Goal: Information Seeking & Learning: Check status

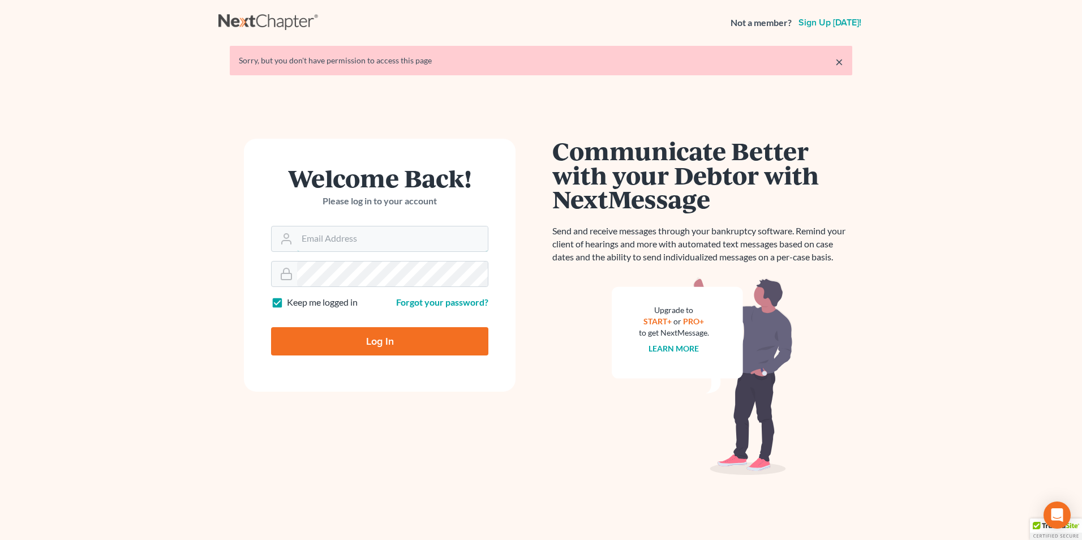
type input "[PERSON_NAME][EMAIL_ADDRESS][DOMAIN_NAME]"
click at [375, 336] on input "Log In" at bounding box center [379, 341] width 217 height 28
type input "Thinking..."
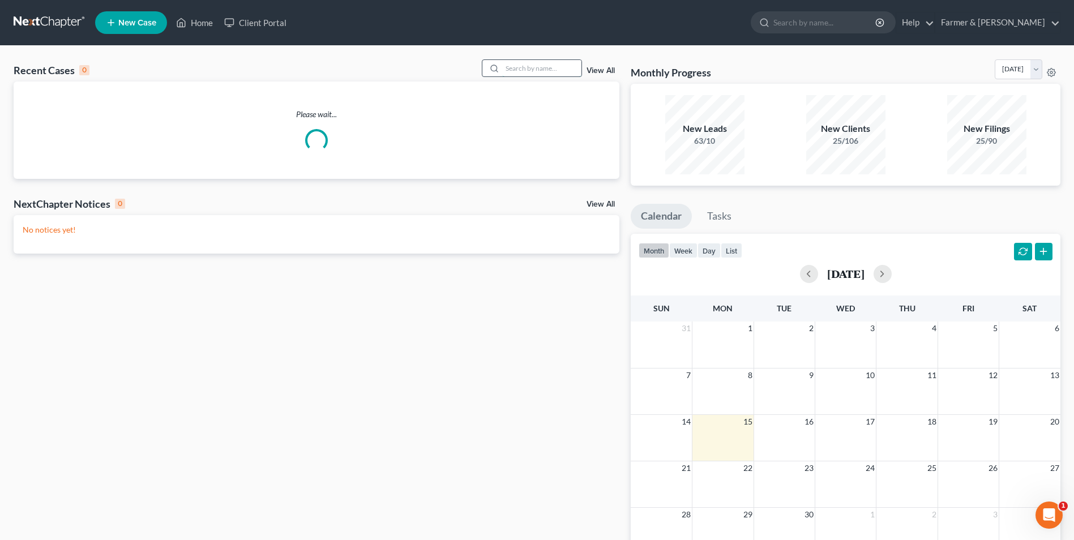
click at [529, 72] on input "search" at bounding box center [541, 68] width 79 height 16
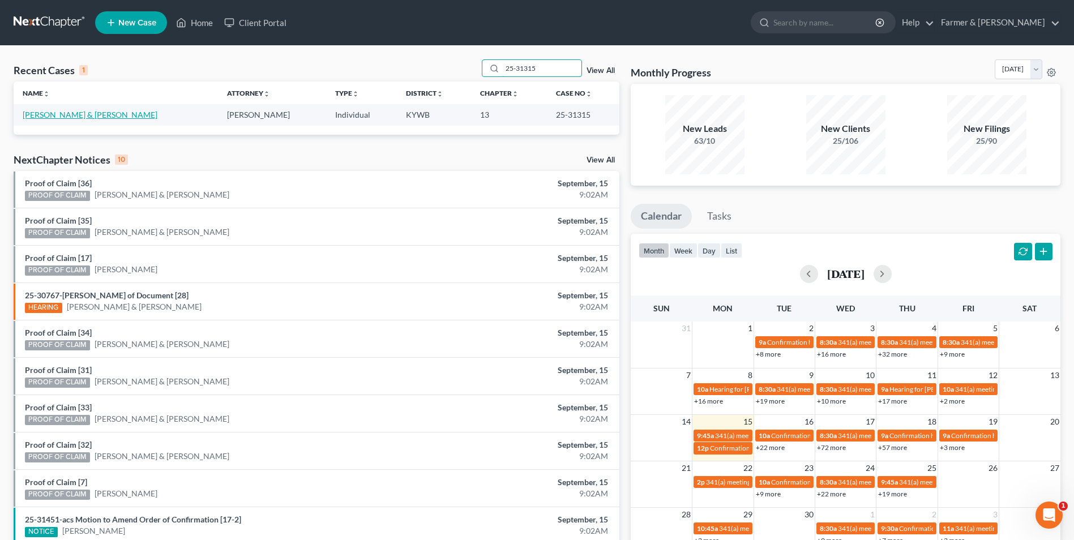
type input "25-31315"
click at [90, 114] on link "[PERSON_NAME] & [PERSON_NAME]" at bounding box center [90, 115] width 135 height 10
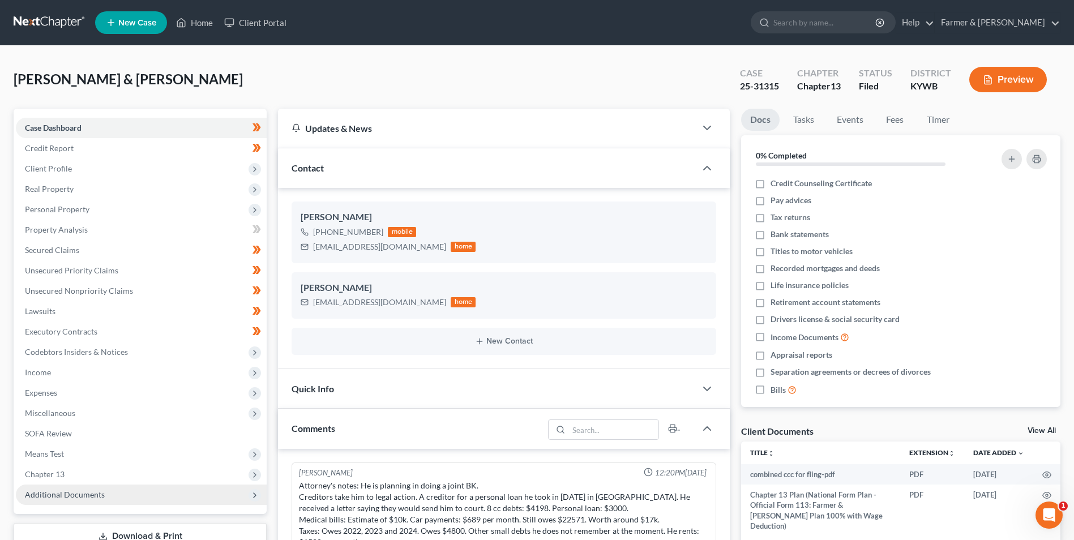
scroll to position [209, 0]
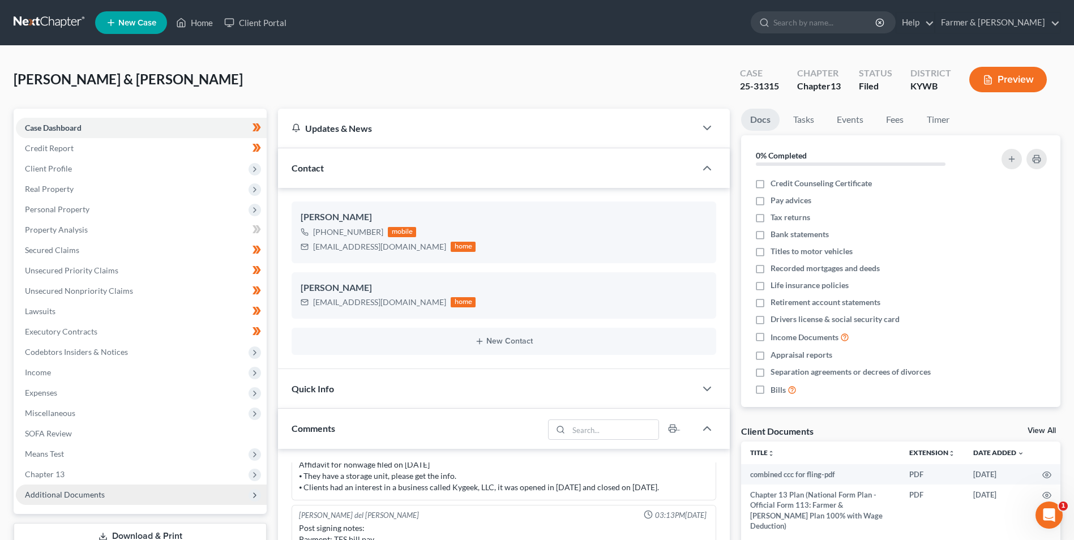
click at [95, 494] on span "Additional Documents" at bounding box center [65, 495] width 80 height 10
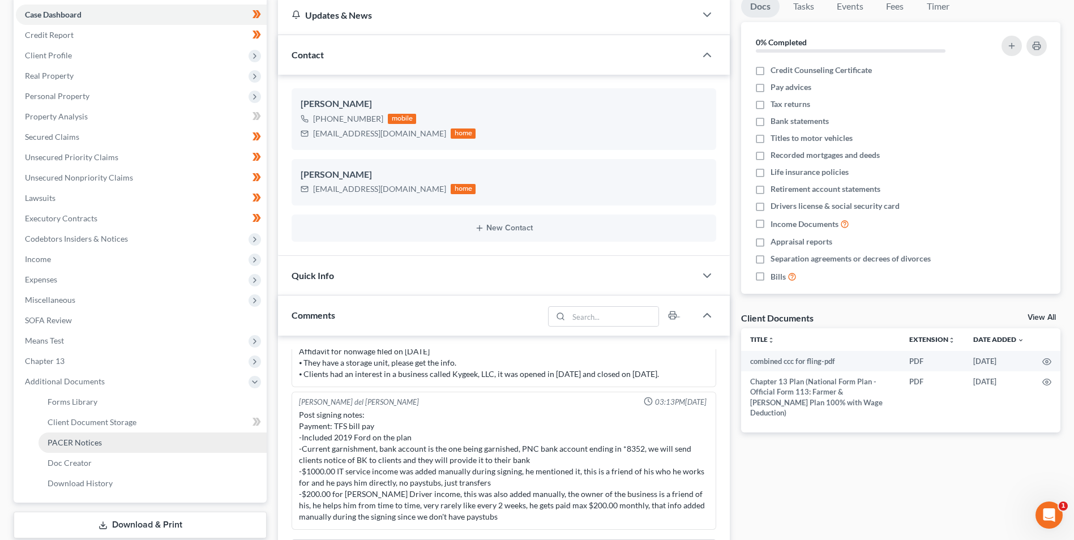
click at [112, 442] on link "PACER Notices" at bounding box center [152, 442] width 228 height 20
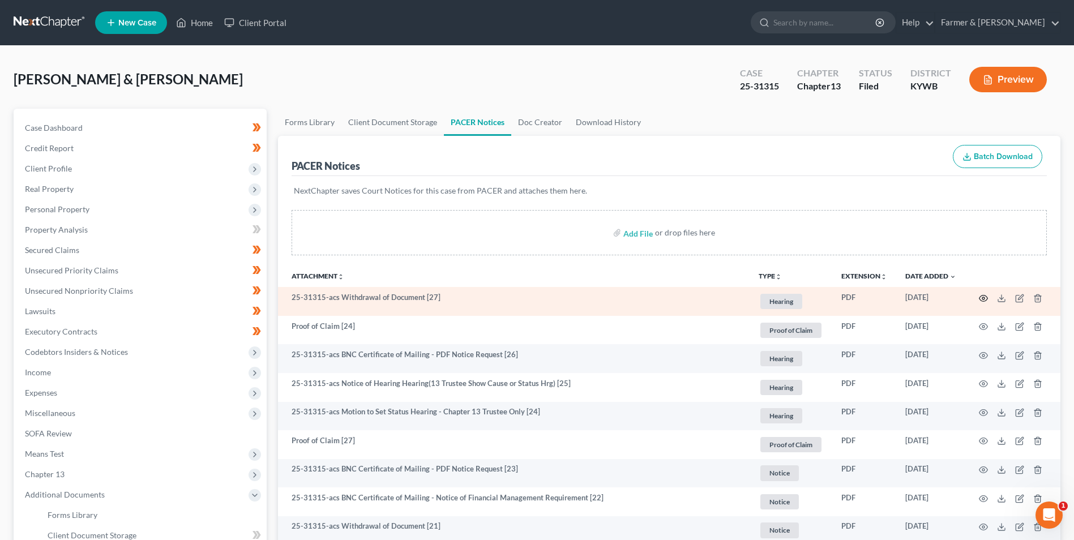
click at [980, 299] on icon "button" at bounding box center [982, 298] width 9 height 9
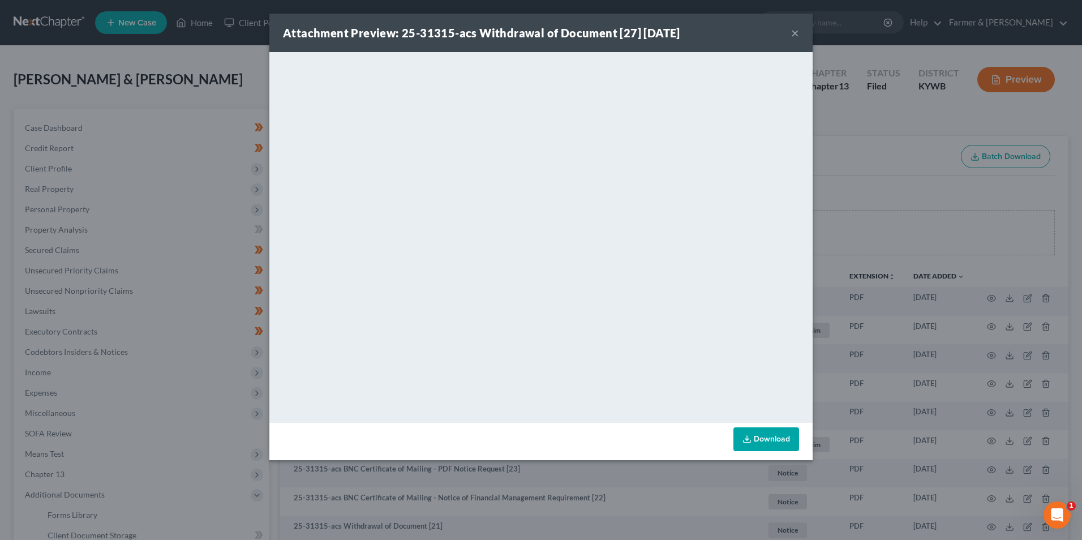
click at [796, 34] on button "×" at bounding box center [795, 33] width 8 height 14
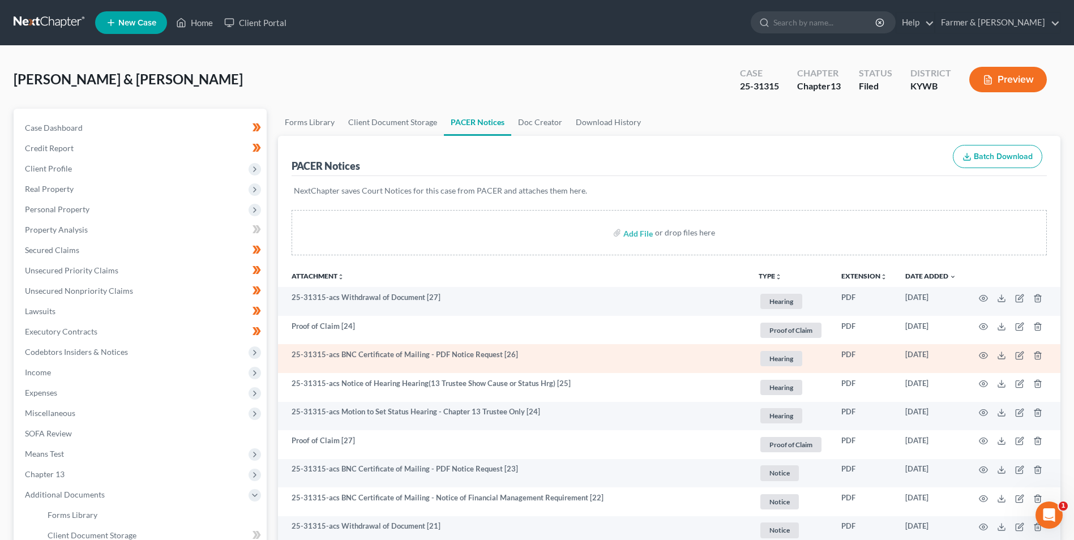
scroll to position [57, 0]
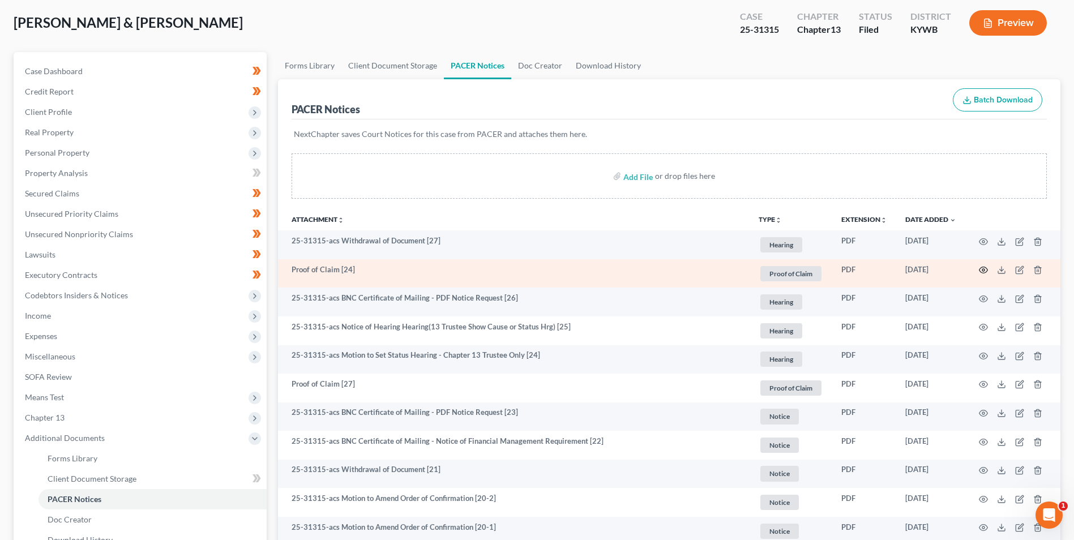
click at [985, 270] on icon "button" at bounding box center [982, 269] width 9 height 9
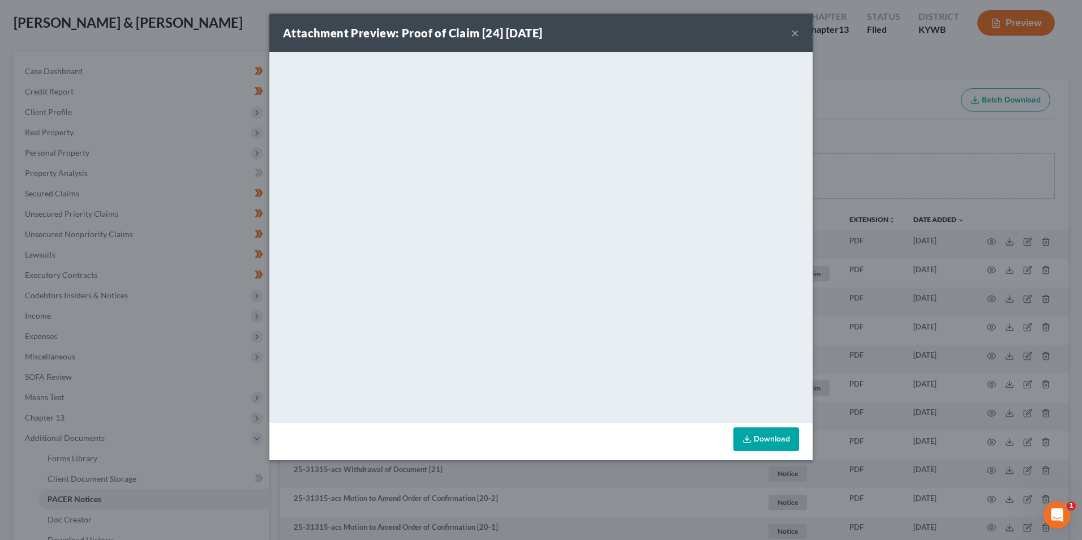
click at [796, 29] on button "×" at bounding box center [795, 33] width 8 height 14
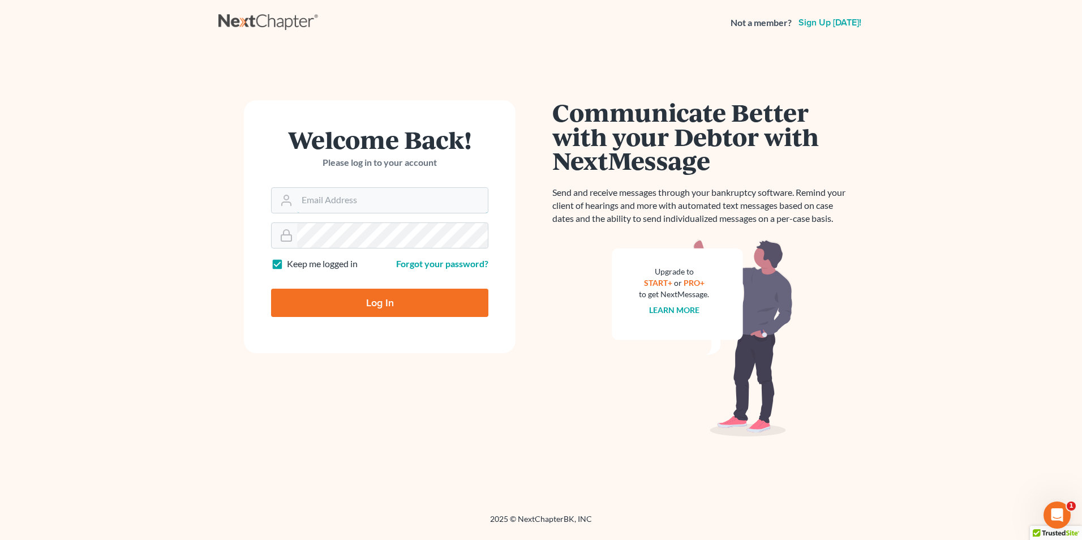
type input "[PERSON_NAME][EMAIL_ADDRESS][DOMAIN_NAME]"
click at [403, 304] on input "Log In" at bounding box center [379, 303] width 217 height 28
type input "Thinking..."
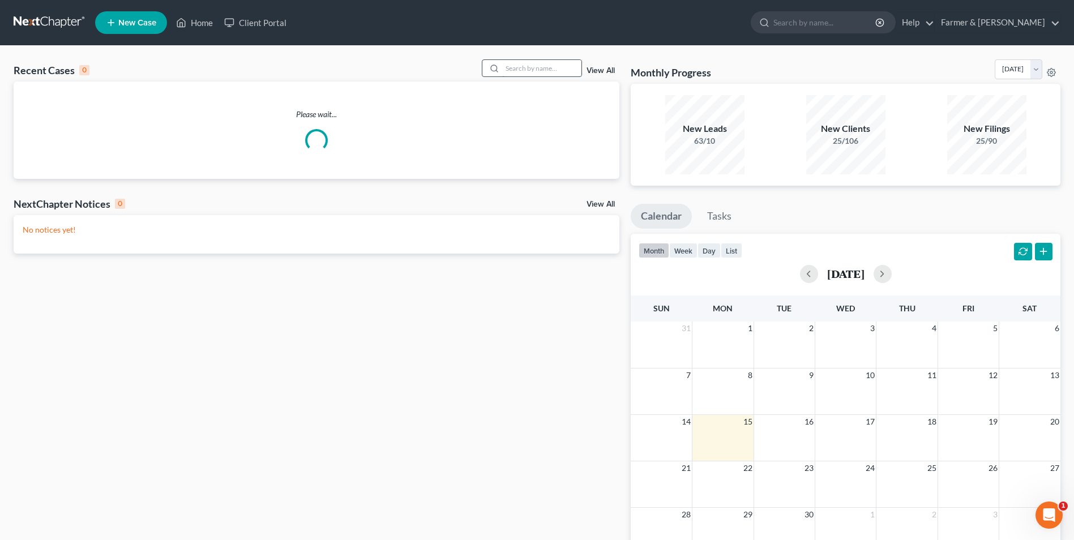
click at [563, 66] on input "search" at bounding box center [541, 68] width 79 height 16
paste input "24-30739"
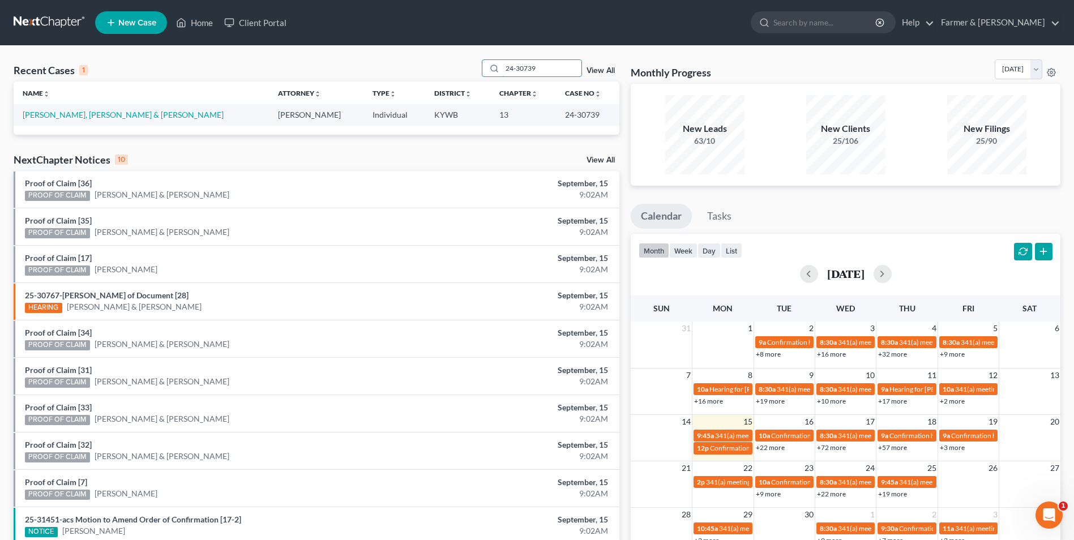
type input "24-30739"
click at [81, 115] on link "[PERSON_NAME], [PERSON_NAME] & [PERSON_NAME]" at bounding box center [123, 115] width 201 height 10
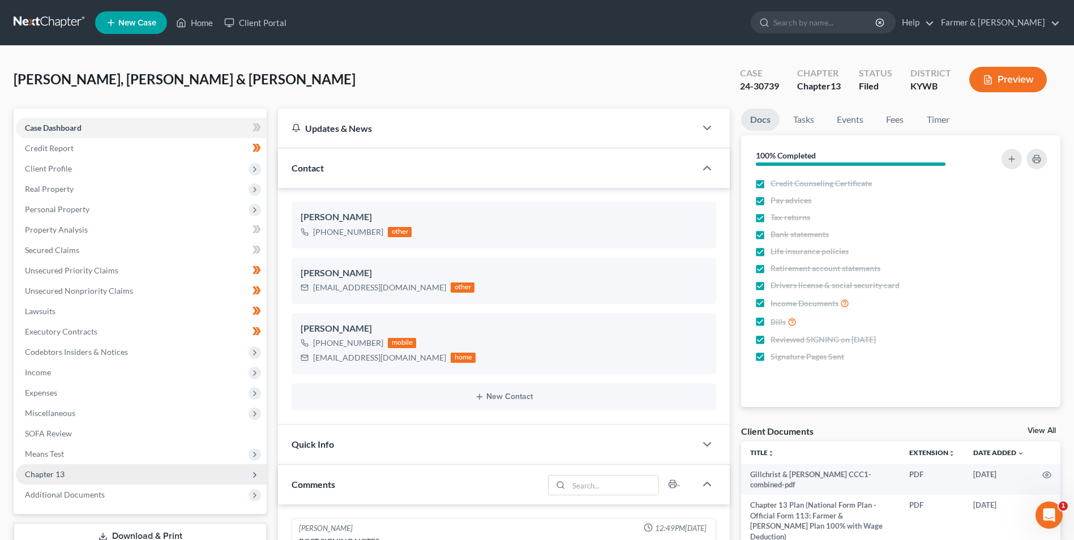
scroll to position [17, 0]
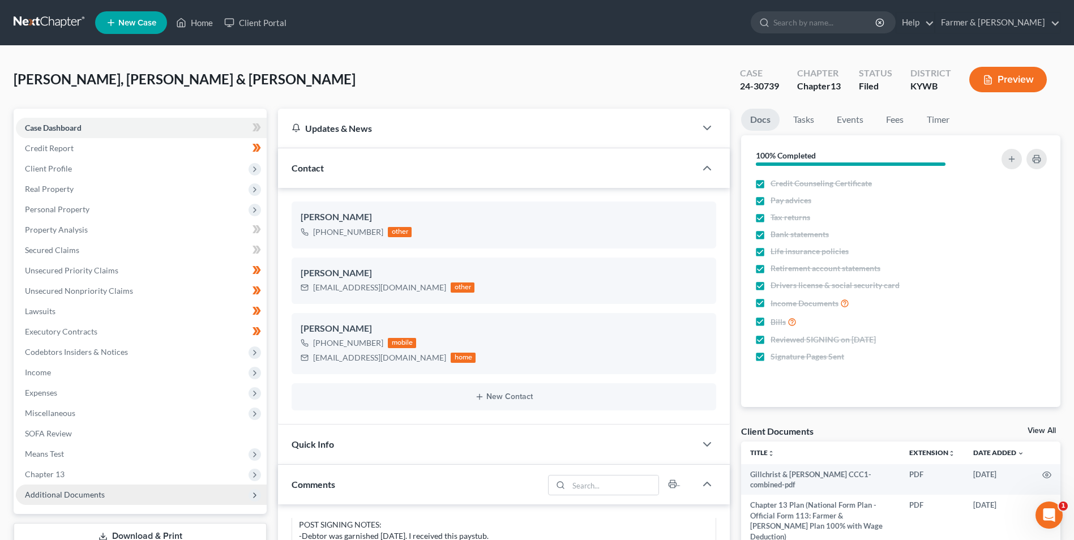
click at [122, 488] on span "Additional Documents" at bounding box center [141, 494] width 251 height 20
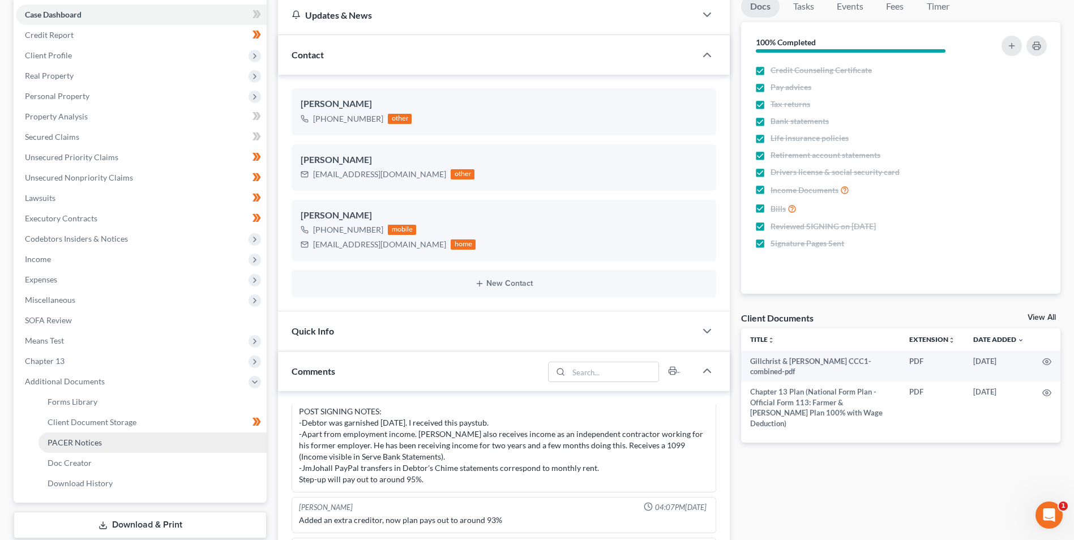
click at [112, 439] on link "PACER Notices" at bounding box center [152, 442] width 228 height 20
